Goal: Obtain resource: Obtain resource

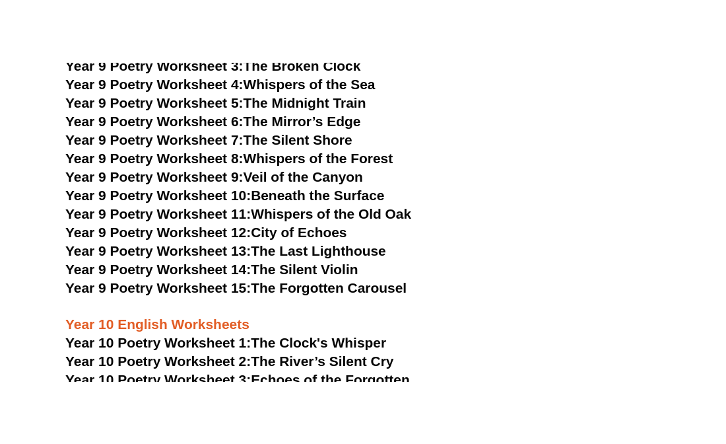
scroll to position [9208, 0]
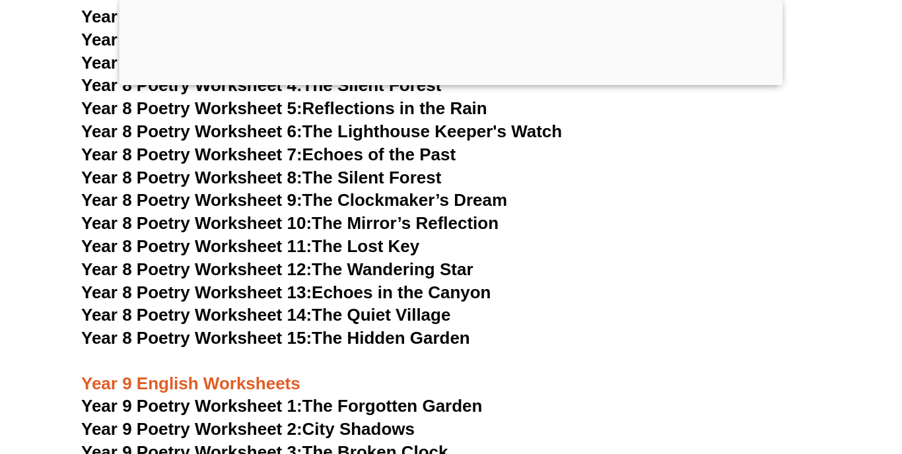
scroll to position [8891, 0]
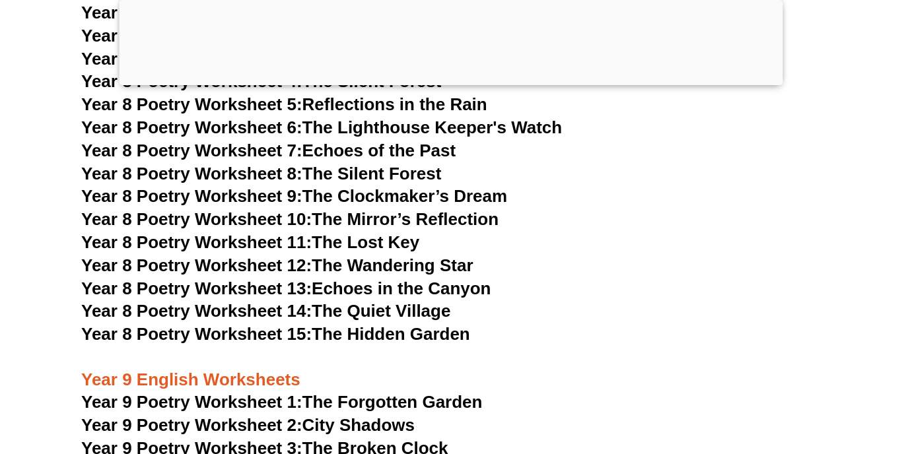
click at [221, 415] on span "Year 9 Poetry Worksheet 2:" at bounding box center [191, 425] width 221 height 20
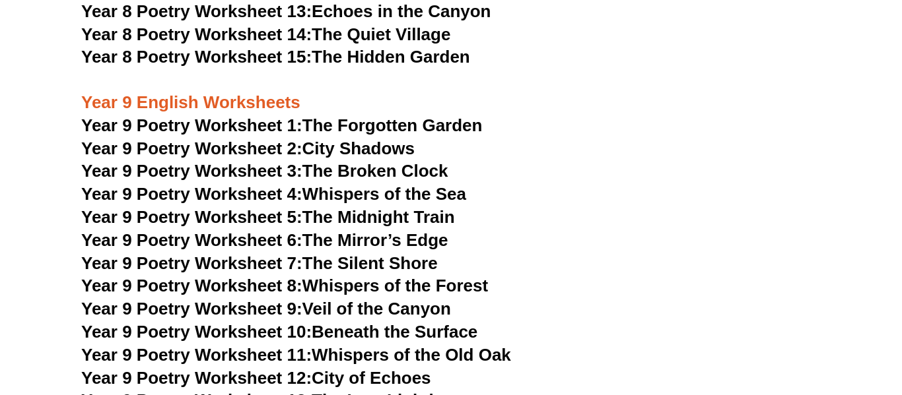
scroll to position [8926, 0]
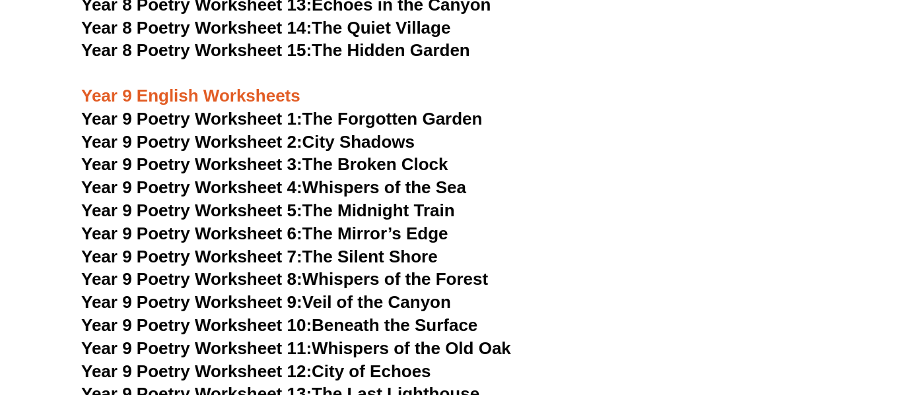
click at [224, 132] on span "Year 9 Poetry Worksheet 2:" at bounding box center [191, 142] width 221 height 20
